Goal: Task Accomplishment & Management: Manage account settings

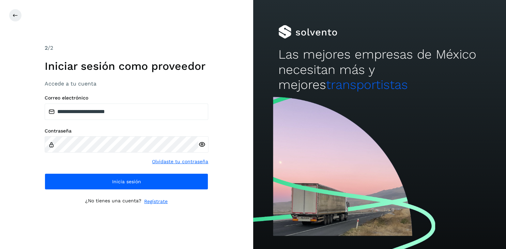
click at [210, 19] on div at bounding box center [262, 15] width 506 height 13
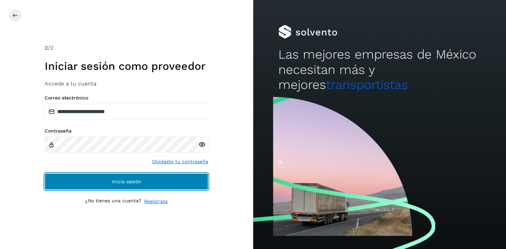
click at [144, 180] on button "Inicia sesión" at bounding box center [127, 181] width 164 height 16
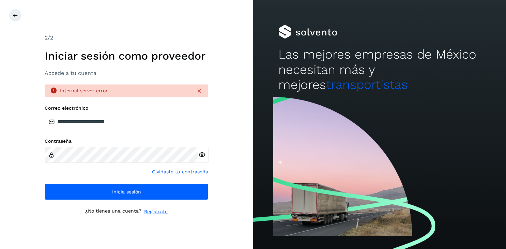
click at [144, 181] on div "**********" at bounding box center [127, 152] width 164 height 95
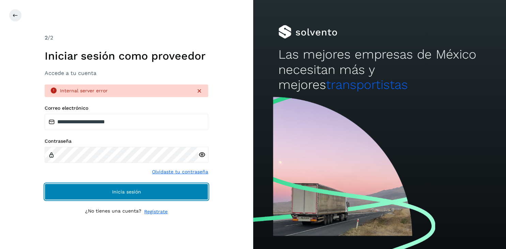
click at [155, 191] on button "Inicia sesión" at bounding box center [127, 192] width 164 height 16
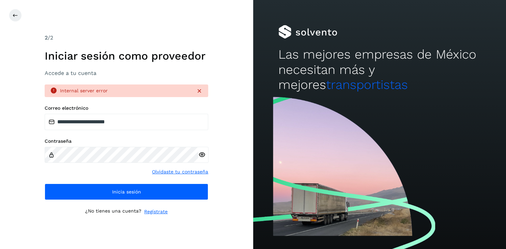
click at [201, 154] on icon at bounding box center [201, 154] width 7 height 7
click at [197, 92] on icon at bounding box center [199, 91] width 7 height 7
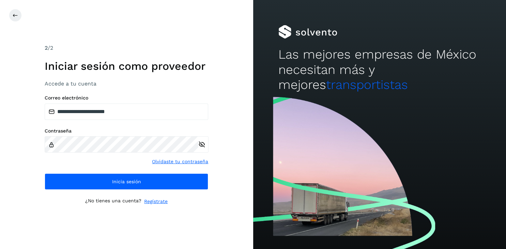
click at [197, 92] on div "**********" at bounding box center [127, 124] width 164 height 161
click at [122, 85] on h3 "Accede a tu cuenta" at bounding box center [127, 83] width 164 height 6
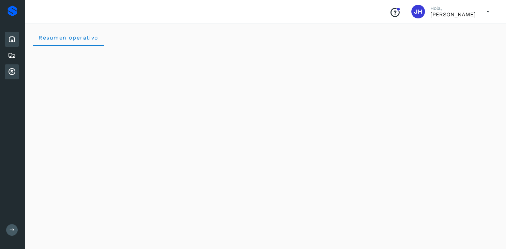
click at [14, 70] on icon at bounding box center [12, 72] width 8 height 8
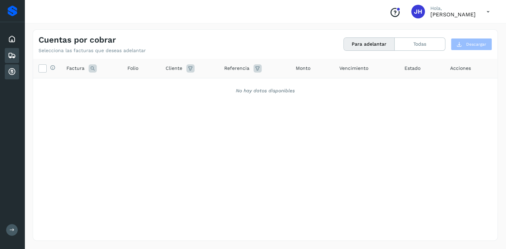
click at [12, 55] on icon at bounding box center [12, 55] width 8 height 8
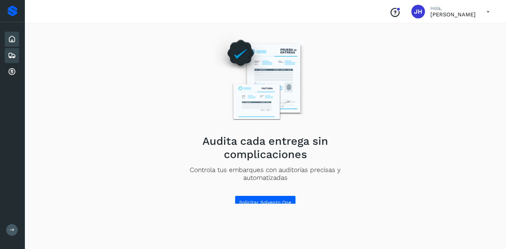
click at [11, 40] on icon at bounding box center [12, 39] width 8 height 8
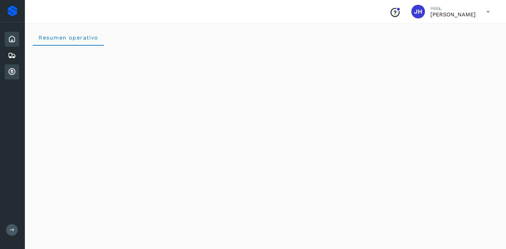
click at [13, 72] on icon at bounding box center [12, 72] width 8 height 8
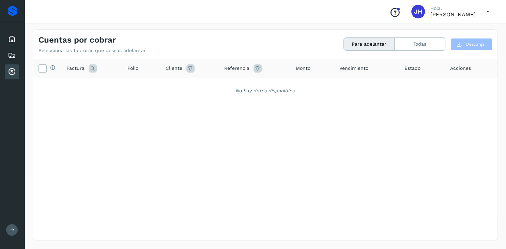
drag, startPoint x: 398, startPoint y: 227, endPoint x: 445, endPoint y: 230, distance: 47.1
click at [13, 69] on icon at bounding box center [12, 72] width 8 height 8
click at [12, 38] on icon at bounding box center [12, 39] width 8 height 8
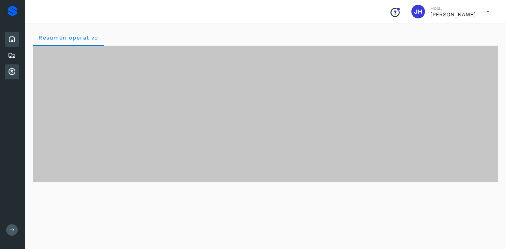
click at [14, 71] on icon at bounding box center [12, 72] width 8 height 8
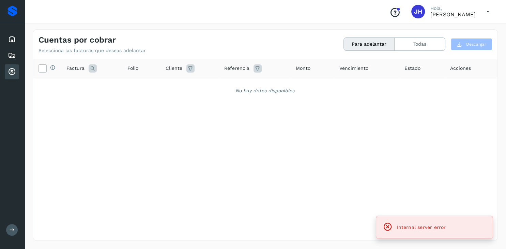
click at [397, 228] on span "Internal server error" at bounding box center [421, 227] width 49 height 5
drag, startPoint x: 397, startPoint y: 228, endPoint x: 446, endPoint y: 228, distance: 48.7
click at [446, 228] on div "Internal server error" at bounding box center [435, 227] width 106 height 13
copy span "Internal server error"
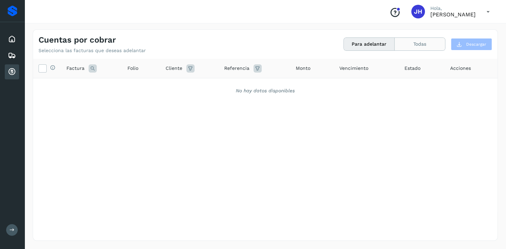
click at [415, 44] on button "Todas" at bounding box center [420, 44] width 50 height 13
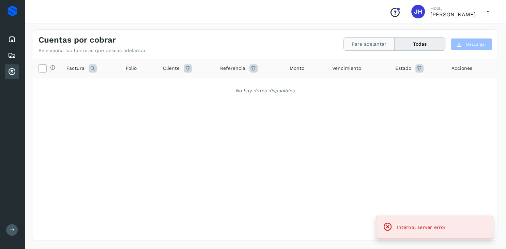
click at [373, 43] on button "Para adelantar" at bounding box center [369, 44] width 51 height 13
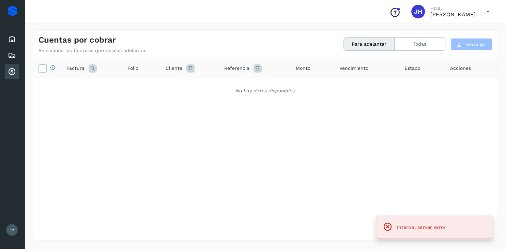
click at [489, 11] on icon at bounding box center [488, 12] width 14 height 14
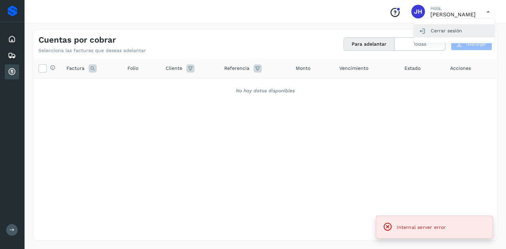
click at [447, 30] on div "Cerrar sesión" at bounding box center [454, 30] width 81 height 13
